Goal: Task Accomplishment & Management: Use online tool/utility

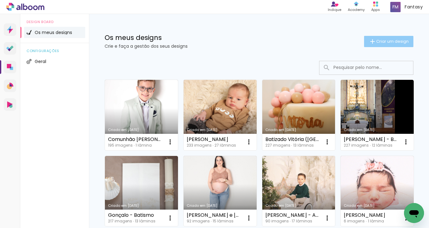
click at [381, 43] on span "Criar um design" at bounding box center [392, 41] width 32 height 4
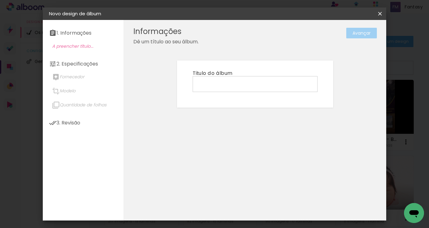
click at [290, 79] on input at bounding box center [255, 84] width 121 height 10
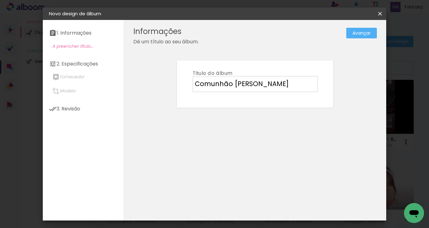
type input "Comunhão [PERSON_NAME]"
type paper-input "Comunhão [PERSON_NAME]"
click at [0, 0] on slot "Avançar" at bounding box center [0, 0] width 0 height 0
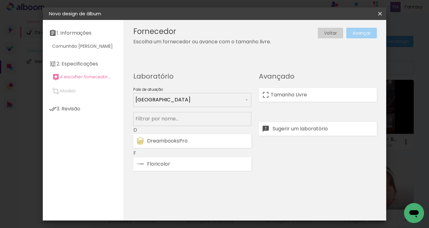
drag, startPoint x: 335, startPoint y: 102, endPoint x: 344, endPoint y: 85, distance: 18.6
click at [336, 101] on paper-listbox "Tamanho Livre Sugerir um laboratório" at bounding box center [318, 108] width 118 height 56
click at [341, 88] on paper-item "Tamanho Livre" at bounding box center [318, 95] width 118 height 14
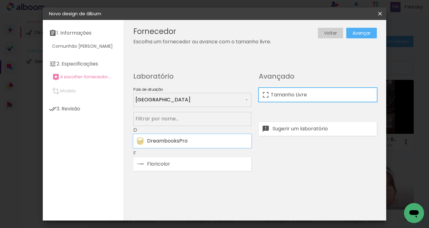
click at [236, 140] on div "DreambooksPro" at bounding box center [197, 141] width 101 height 5
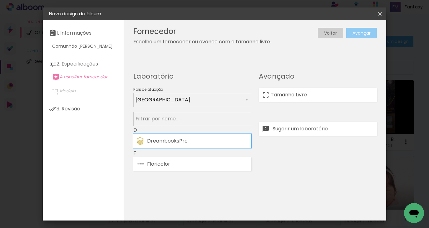
click at [0, 0] on slot "Avançar" at bounding box center [0, 0] width 0 height 0
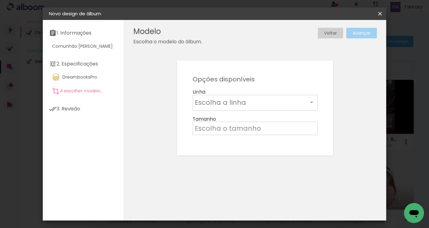
click at [295, 99] on input "text" at bounding box center [251, 103] width 113 height 10
click at [297, 99] on paper-item "Álbum" at bounding box center [255, 103] width 125 height 12
type input "Álbum"
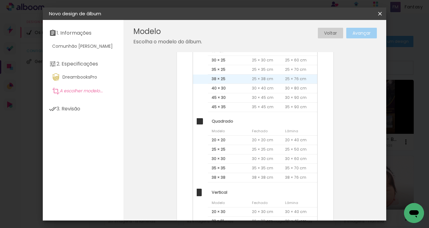
scroll to position [131, 0]
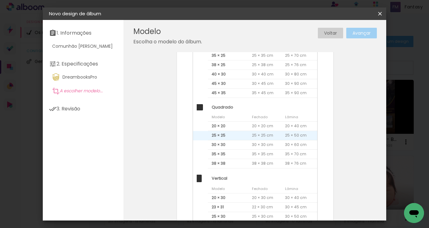
click at [233, 132] on span "25 × 25" at bounding box center [228, 135] width 40 height 9
click at [355, 36] on paper-button "Avançar" at bounding box center [361, 33] width 31 height 11
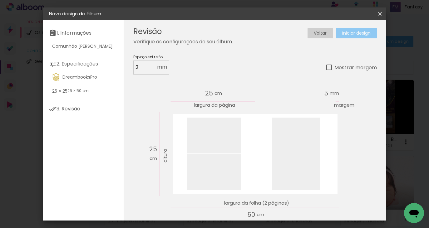
click at [352, 36] on paper-button "Iniciar design" at bounding box center [356, 33] width 41 height 11
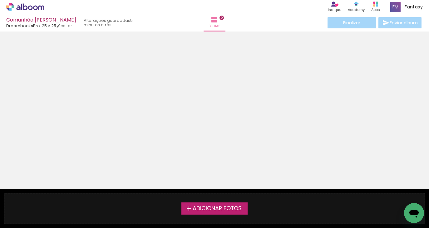
click at [37, 7] on icon at bounding box center [25, 7] width 38 height 8
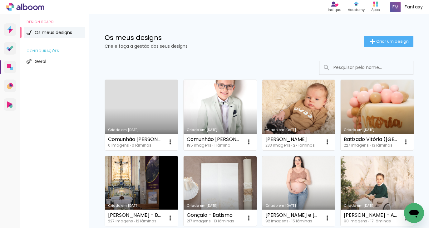
click at [238, 105] on link "Criado em [DATE]" at bounding box center [220, 115] width 73 height 71
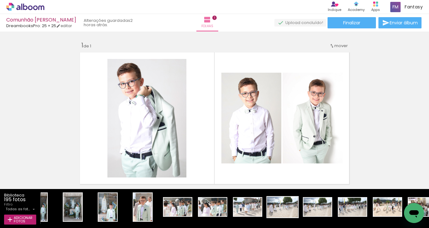
scroll to position [0, 700]
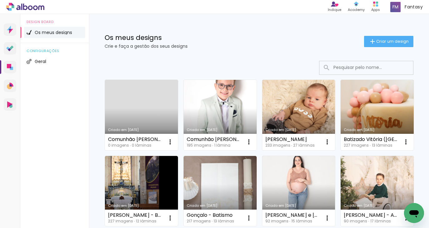
click at [220, 97] on link "Criado em [DATE]" at bounding box center [220, 115] width 73 height 71
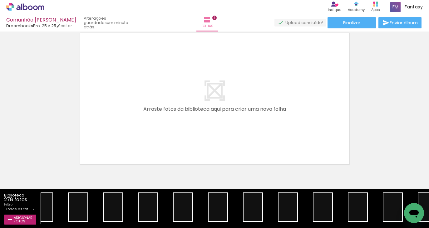
scroll to position [173, 0]
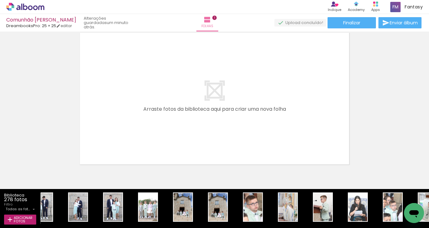
click at [24, 9] on icon at bounding box center [25, 6] width 5 height 7
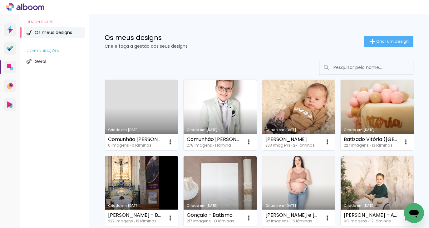
click at [123, 120] on link "[PERSON_NAME] [DATE]" at bounding box center [141, 115] width 73 height 71
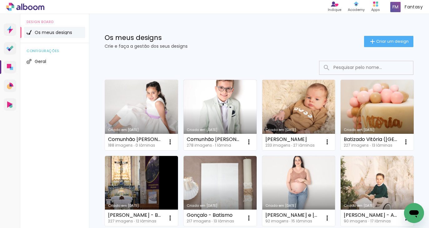
click at [144, 122] on link "[PERSON_NAME] [DATE]" at bounding box center [141, 115] width 73 height 71
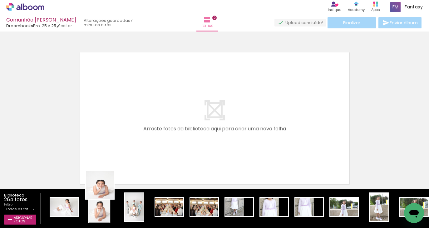
drag, startPoint x: 102, startPoint y: 205, endPoint x: 85, endPoint y: 199, distance: 17.8
click at [140, 137] on quentale-workspace at bounding box center [214, 114] width 429 height 228
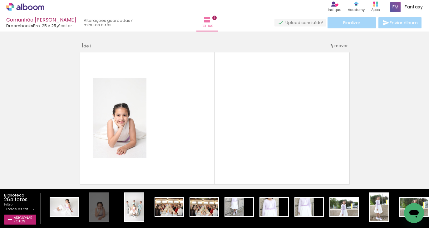
scroll to position [8, 0]
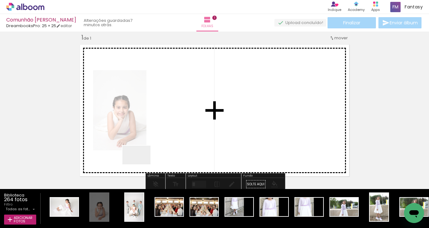
drag, startPoint x: 67, startPoint y: 205, endPoint x: 197, endPoint y: 147, distance: 141.8
click at [197, 147] on quentale-workspace at bounding box center [214, 114] width 429 height 228
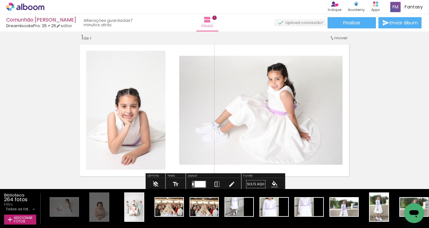
click at [379, 117] on div "Inserir folha 1 de 1" at bounding box center [214, 179] width 429 height 306
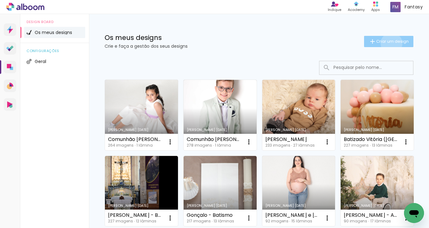
click at [390, 43] on span "Criar um design" at bounding box center [392, 41] width 32 height 4
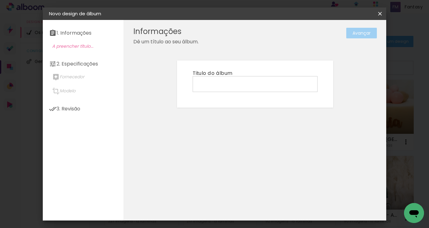
click at [222, 81] on input at bounding box center [255, 84] width 121 height 10
type input "Comunhão Alexandre"
type paper-input "Comunhão Alexandre"
click at [0, 0] on slot "Avançar" at bounding box center [0, 0] width 0 height 0
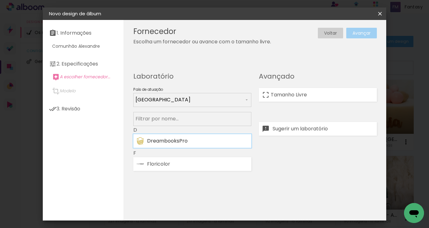
click at [199, 142] on div "DreambooksPro" at bounding box center [197, 141] width 101 height 5
click at [352, 34] on paper-button "Avançar" at bounding box center [361, 33] width 31 height 11
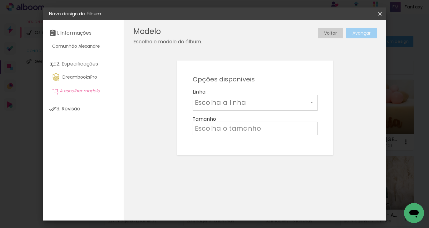
click at [203, 107] on div at bounding box center [255, 107] width 121 height 1
click at [0, 0] on slot "Álbum" at bounding box center [0, 0] width 0 height 0
type input "Álbum"
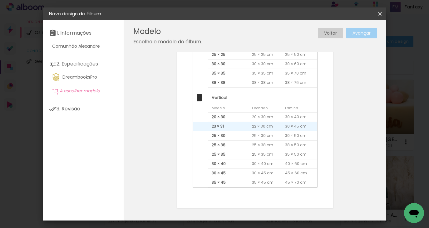
scroll to position [130, 0]
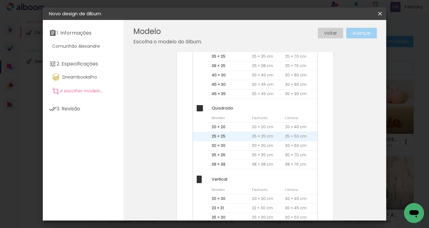
click at [232, 134] on span "25 × 25" at bounding box center [228, 136] width 40 height 9
click at [371, 35] on paper-button "Avançar" at bounding box center [361, 33] width 31 height 11
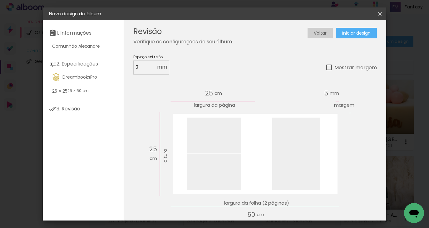
click at [365, 32] on span "Iniciar design" at bounding box center [356, 33] width 28 height 4
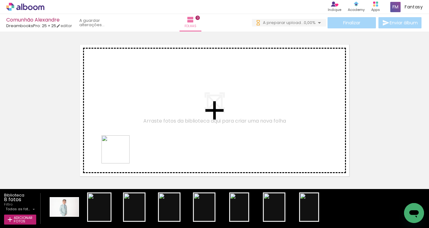
drag, startPoint x: 100, startPoint y: 208, endPoint x: 125, endPoint y: 143, distance: 69.3
click at [125, 143] on quentale-workspace at bounding box center [214, 114] width 429 height 228
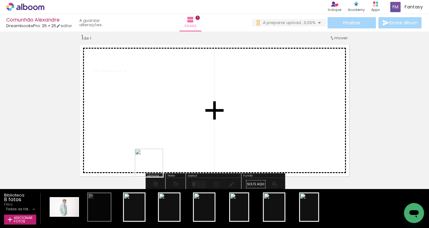
drag, startPoint x: 130, startPoint y: 209, endPoint x: 176, endPoint y: 130, distance: 91.8
click at [176, 130] on quentale-workspace at bounding box center [214, 114] width 429 height 228
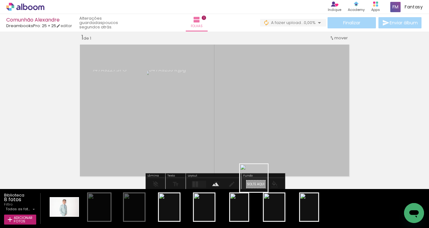
drag, startPoint x: 245, startPoint y: 209, endPoint x: 276, endPoint y: 148, distance: 68.0
click at [276, 148] on quentale-workspace at bounding box center [214, 114] width 429 height 228
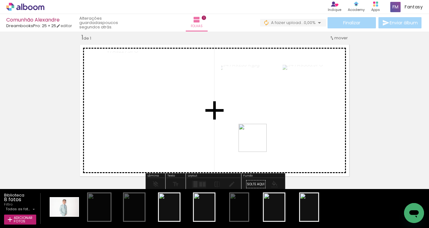
drag, startPoint x: 266, startPoint y: 204, endPoint x: 256, endPoint y: 135, distance: 69.8
click at [256, 135] on quentale-workspace at bounding box center [214, 114] width 429 height 228
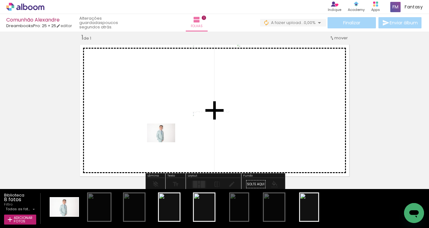
drag, startPoint x: 66, startPoint y: 207, endPoint x: 166, endPoint y: 142, distance: 119.0
click at [166, 142] on quentale-workspace at bounding box center [214, 114] width 429 height 228
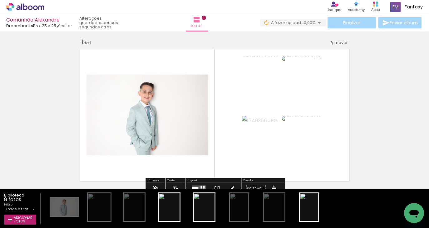
click at [203, 185] on div at bounding box center [199, 189] width 17 height 12
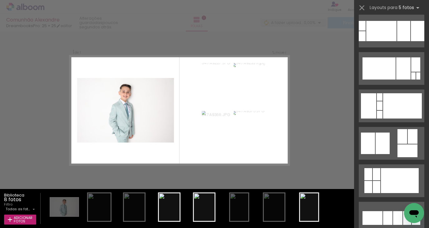
scroll to position [221, 0]
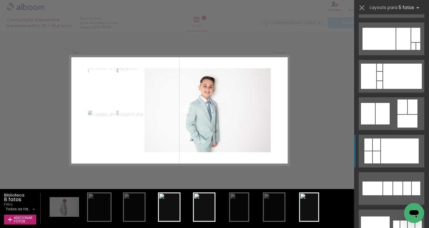
click at [406, 142] on div at bounding box center [400, 151] width 38 height 25
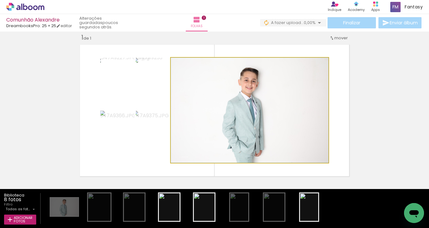
drag, startPoint x: 298, startPoint y: 128, endPoint x: 406, endPoint y: 119, distance: 108.5
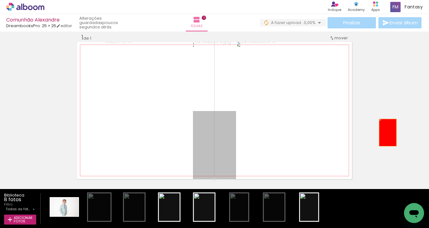
drag, startPoint x: 218, startPoint y: 143, endPoint x: 389, endPoint y: 133, distance: 171.2
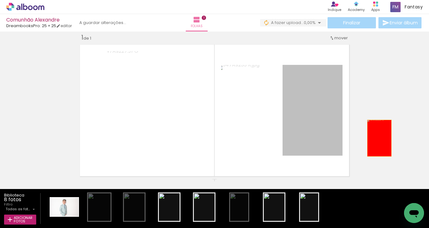
drag, startPoint x: 298, startPoint y: 142, endPoint x: 380, endPoint y: 138, distance: 81.6
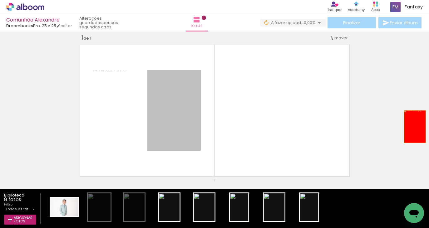
drag, startPoint x: 159, startPoint y: 126, endPoint x: 421, endPoint y: 127, distance: 262.4
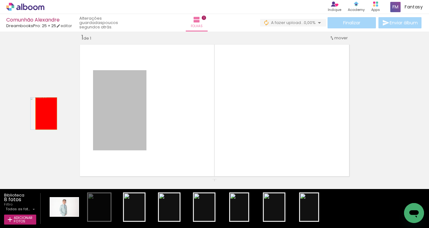
drag, startPoint x: 126, startPoint y: 117, endPoint x: 46, endPoint y: 114, distance: 80.0
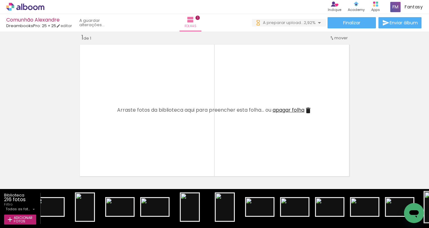
scroll to position [0, 1283]
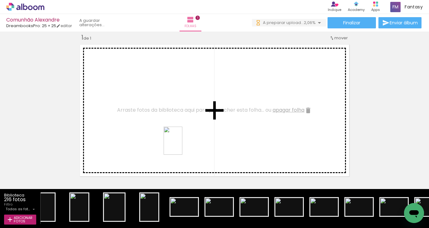
drag, startPoint x: 179, startPoint y: 176, endPoint x: 182, endPoint y: 146, distance: 30.5
click at [182, 146] on quentale-workspace at bounding box center [214, 114] width 429 height 228
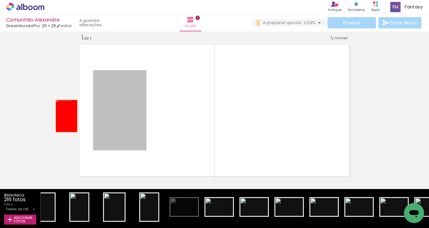
drag, startPoint x: 92, startPoint y: 117, endPoint x: 187, endPoint y: 181, distance: 114.4
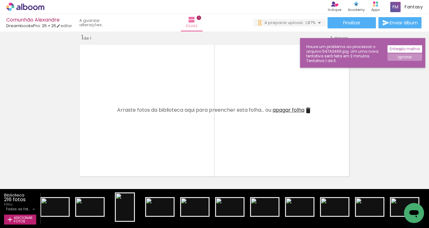
click at [0, 0] on slot "Entenda melhor" at bounding box center [0, 0] width 0 height 0
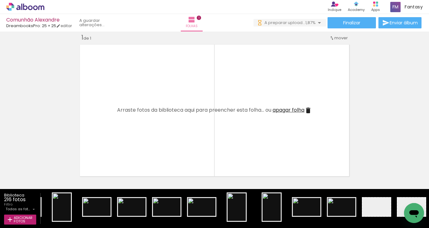
click at [381, 209] on iron-horizontal-list at bounding box center [235, 208] width 389 height 39
drag, startPoint x: 372, startPoint y: 210, endPoint x: 375, endPoint y: 209, distance: 3.2
click at [372, 210] on iron-horizontal-list at bounding box center [235, 208] width 389 height 39
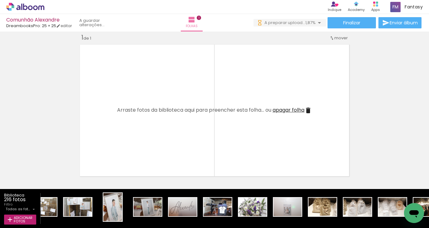
scroll to position [0, 3451]
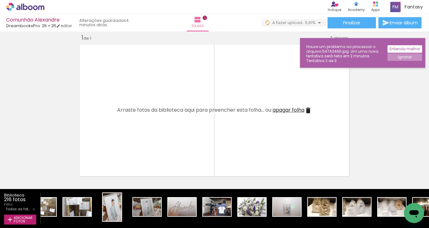
click at [418, 59] on paper-button "Ignorar" at bounding box center [405, 56] width 35 height 7
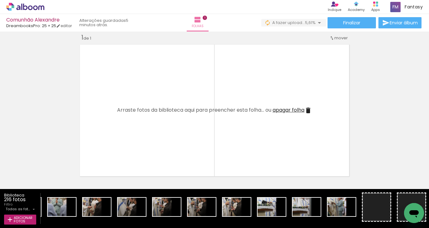
scroll to position [0, 0]
drag, startPoint x: 370, startPoint y: 201, endPoint x: 249, endPoint y: 86, distance: 167.0
click at [249, 86] on quentale-workspace at bounding box center [214, 114] width 429 height 228
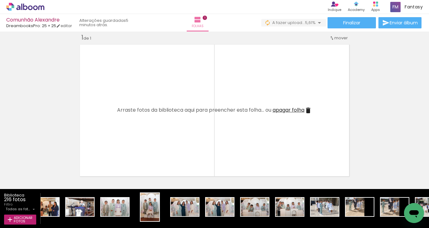
scroll to position [0, 6177]
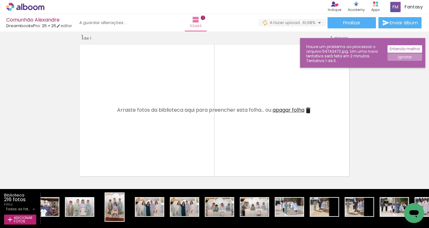
click at [0, 0] on slot "Ignorar" at bounding box center [0, 0] width 0 height 0
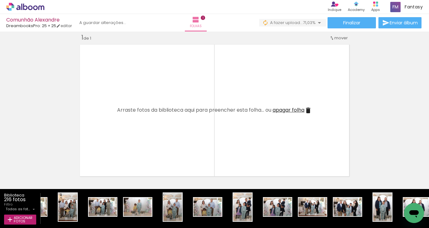
scroll to position [0, 5524]
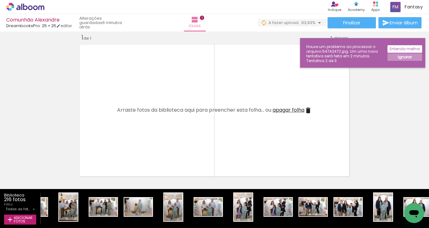
click at [0, 0] on slot "Ignorar" at bounding box center [0, 0] width 0 height 0
click at [392, 58] on paper-button "Ignorar" at bounding box center [405, 56] width 35 height 7
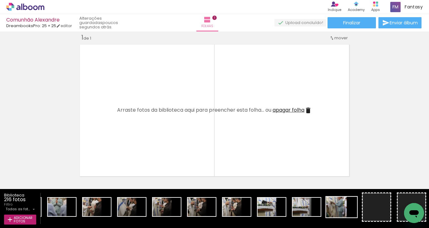
scroll to position [0, 0]
click at [381, 206] on iron-horizontal-list at bounding box center [235, 208] width 389 height 39
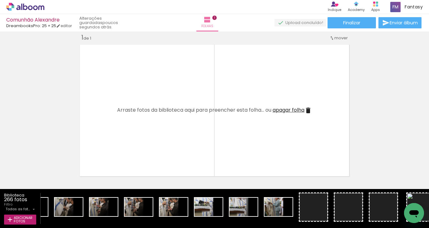
scroll to position [0, 7246]
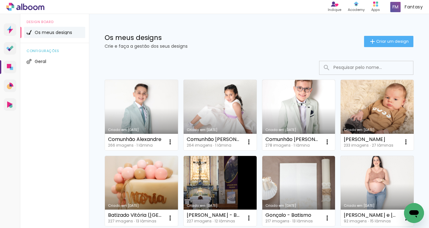
click at [137, 122] on link "Criado em [DATE]" at bounding box center [141, 115] width 73 height 71
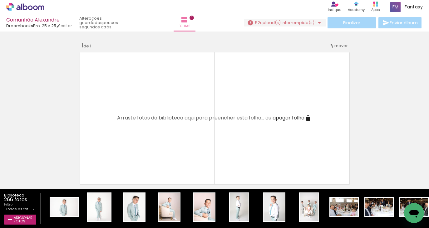
click at [297, 23] on span "upload(s) interrompido(s)!" at bounding box center [288, 23] width 56 height 6
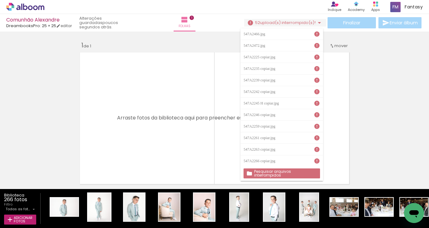
click at [304, 19] on paper-button "52 upload(s) interrompido(s)!" at bounding box center [285, 22] width 82 height 7
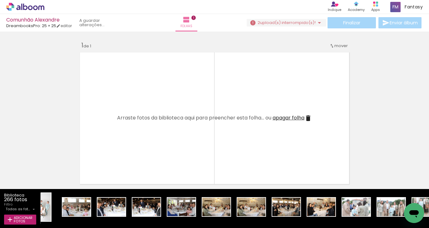
click at [308, 21] on span "upload(s) interrompido(s)!" at bounding box center [288, 23] width 56 height 6
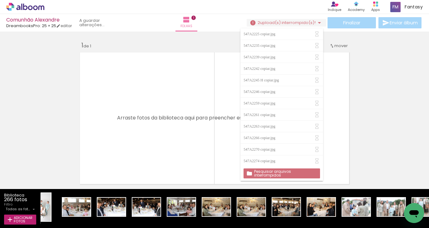
click at [308, 21] on span "upload(s) interrompido(s)!" at bounding box center [288, 23] width 56 height 6
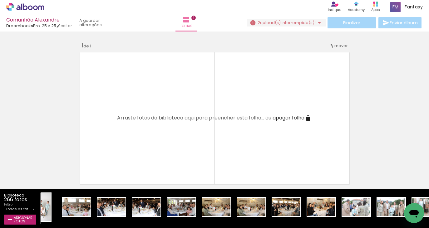
click at [308, 21] on span "upload(s) interrompido(s)!" at bounding box center [288, 23] width 56 height 6
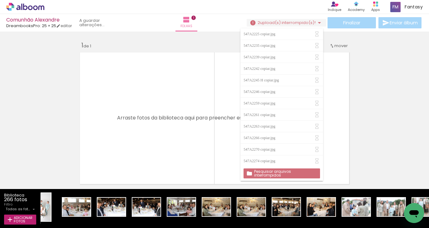
click at [308, 21] on span "upload(s) interrompido(s)!" at bounding box center [288, 23] width 56 height 6
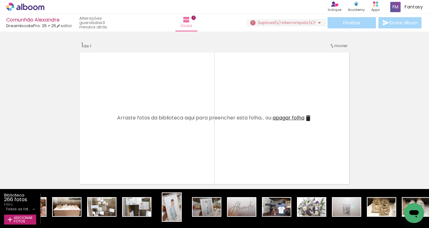
click at [316, 19] on iron-icon at bounding box center [319, 22] width 7 height 7
click at [28, 9] on icon at bounding box center [25, 7] width 38 height 8
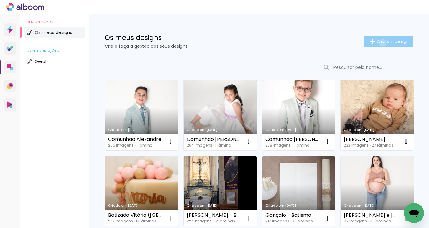
click at [382, 43] on span "Criar um design" at bounding box center [392, 41] width 32 height 4
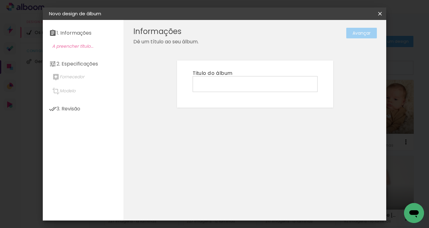
click at [291, 81] on input at bounding box center [255, 84] width 121 height 10
type input "Comunhão Martim"
type paper-input "Comunhão Martim"
click at [0, 0] on slot "Avançar" at bounding box center [0, 0] width 0 height 0
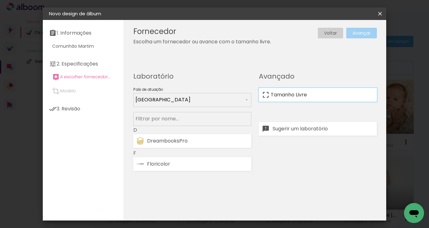
click at [0, 0] on slot "Tamanho Livre" at bounding box center [0, 0] width 0 height 0
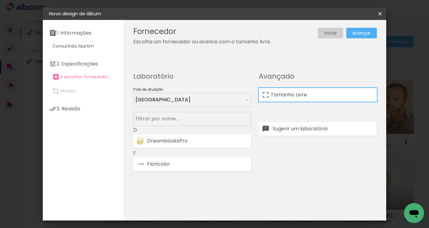
drag, startPoint x: 241, startPoint y: 137, endPoint x: 313, endPoint y: 82, distance: 91.0
click at [241, 136] on paper-item "DreambooksPro" at bounding box center [192, 141] width 118 height 14
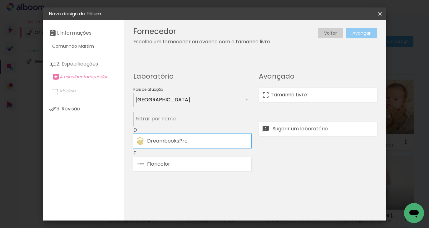
click at [0, 0] on slot "Avançar" at bounding box center [0, 0] width 0 height 0
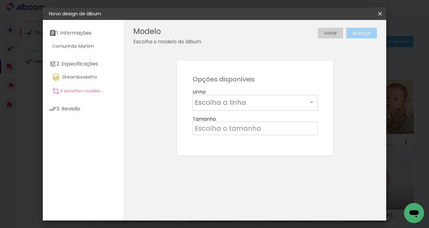
click at [272, 107] on input "text" at bounding box center [251, 103] width 113 height 10
click at [257, 103] on paper-item "Álbum" at bounding box center [255, 103] width 125 height 12
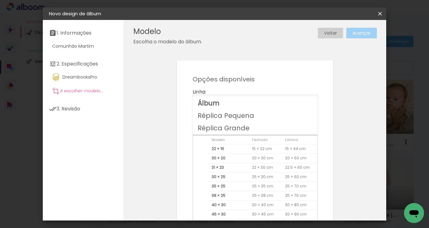
type input "Álbum"
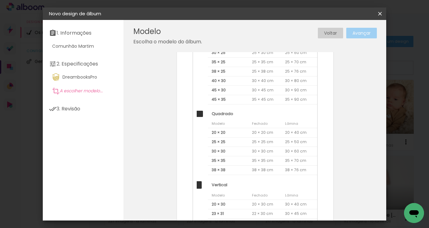
scroll to position [178, 0]
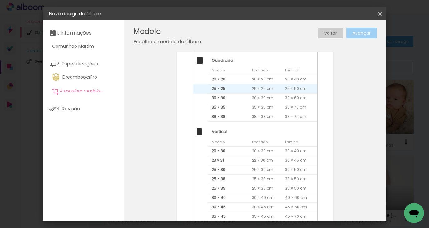
click at [230, 87] on span "25 × 25" at bounding box center [228, 88] width 40 height 9
click at [0, 0] on slot "Avançar" at bounding box center [0, 0] width 0 height 0
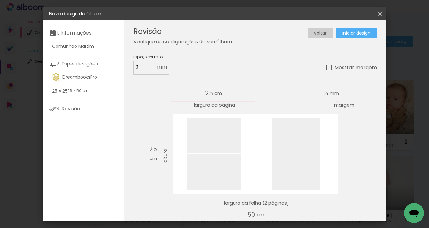
click at [359, 35] on span "Iniciar design" at bounding box center [356, 33] width 28 height 4
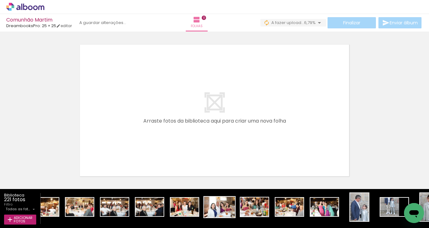
scroll to position [0, 324]
